Goal: Browse casually

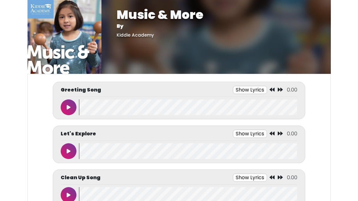
click at [191, 199] on wave at bounding box center [188, 195] width 218 height 16
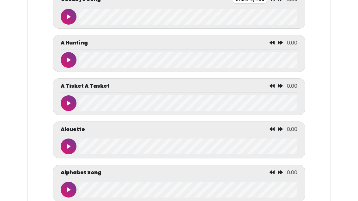
scroll to position [222, 0]
click at [70, 105] on icon at bounding box center [69, 103] width 4 height 5
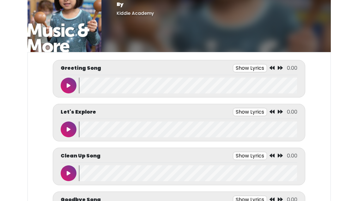
scroll to position [0, 0]
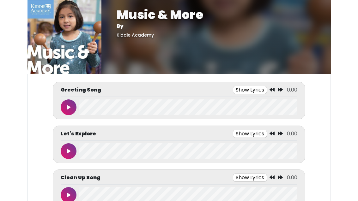
click at [346, 127] on body "Music & More By [GEOGRAPHIC_DATA] Music & More By [GEOGRAPHIC_DATA]" at bounding box center [179, 100] width 358 height 201
